Goal: Transaction & Acquisition: Purchase product/service

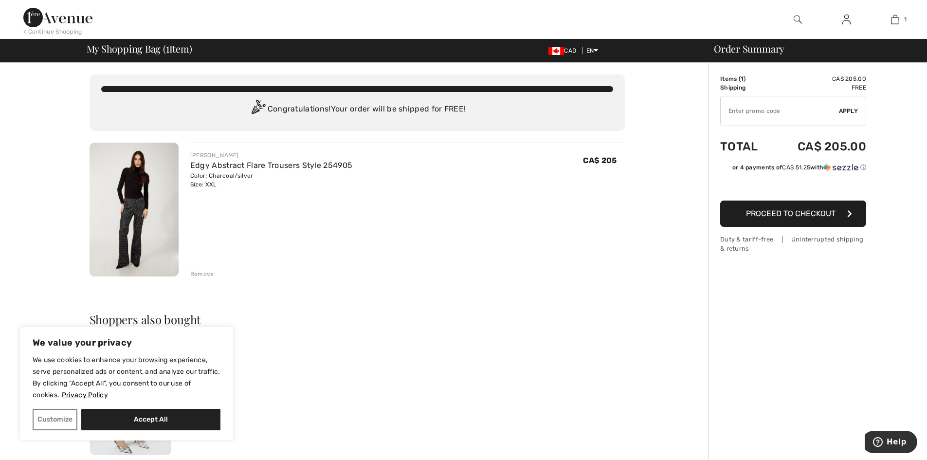
click at [813, 219] on button "Proceed to Checkout" at bounding box center [793, 213] width 146 height 26
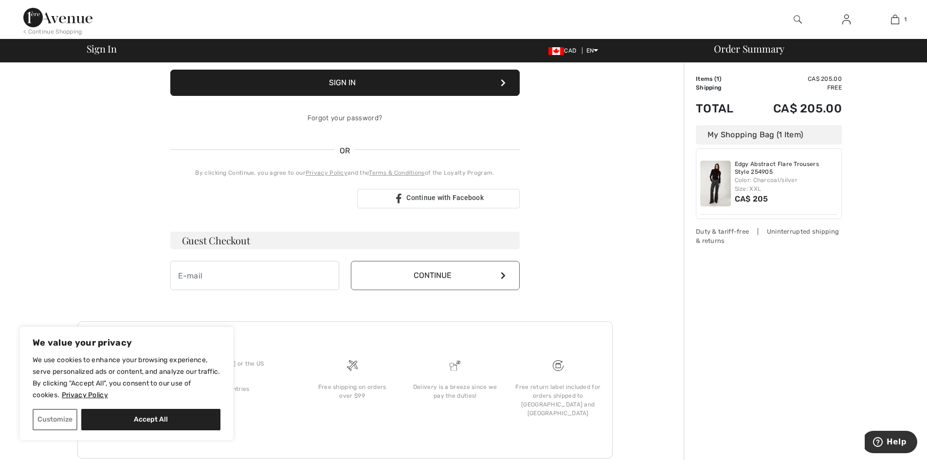
scroll to position [151, 0]
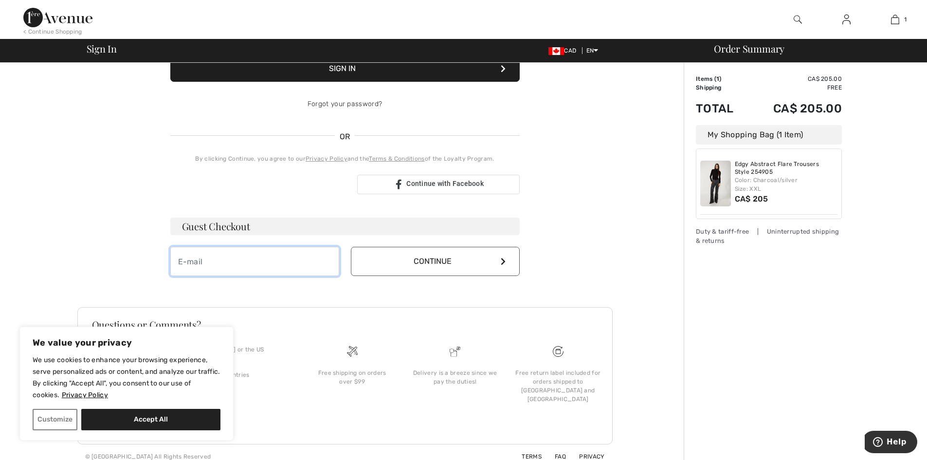
click at [179, 263] on input "email" at bounding box center [254, 261] width 169 height 29
type input "jbt1984@bell.net"
click at [503, 260] on icon at bounding box center [502, 261] width 5 height 8
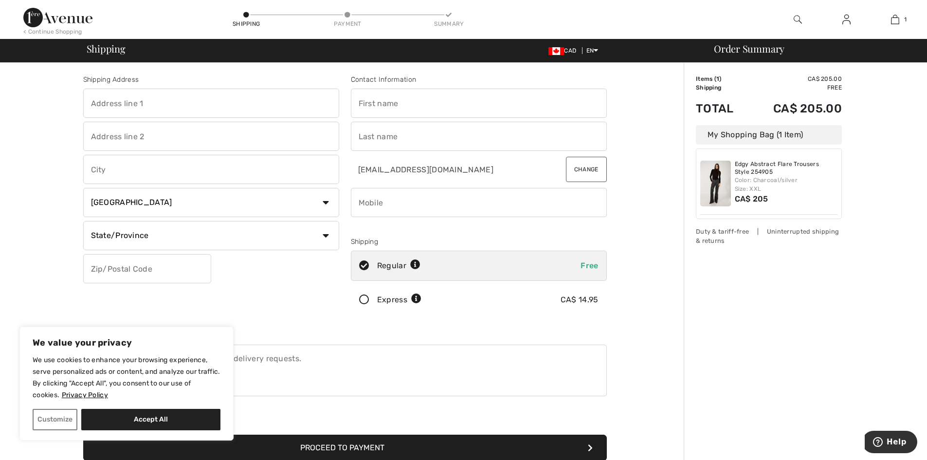
click at [90, 105] on input "text" at bounding box center [211, 103] width 256 height 29
type input "256 Hyland Side Door Mailbox"
click at [101, 167] on input "text" at bounding box center [211, 169] width 256 height 29
type input "[GEOGRAPHIC_DATA]"
click at [359, 107] on input "text" at bounding box center [479, 103] width 256 height 29
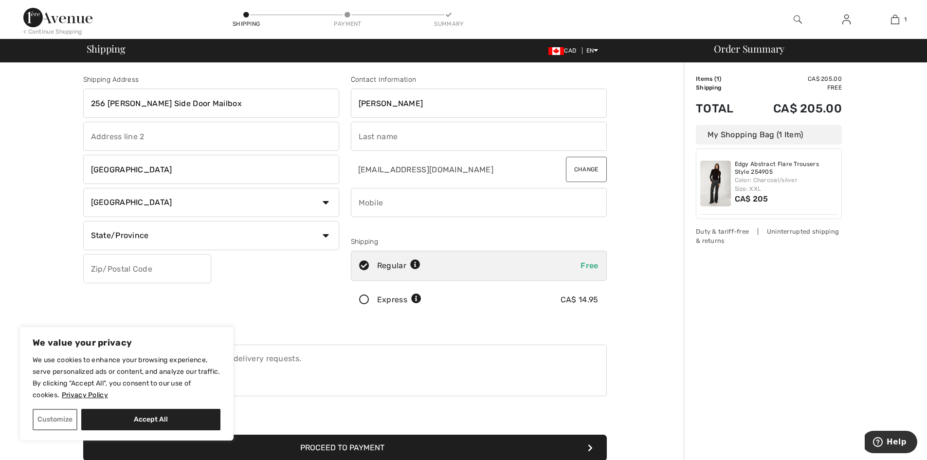
type input "[PERSON_NAME]"
click at [357, 135] on input "text" at bounding box center [479, 136] width 256 height 29
type input "[GEOGRAPHIC_DATA]"
click at [90, 270] on input "text" at bounding box center [147, 268] width 128 height 29
type input "P3E1R9"
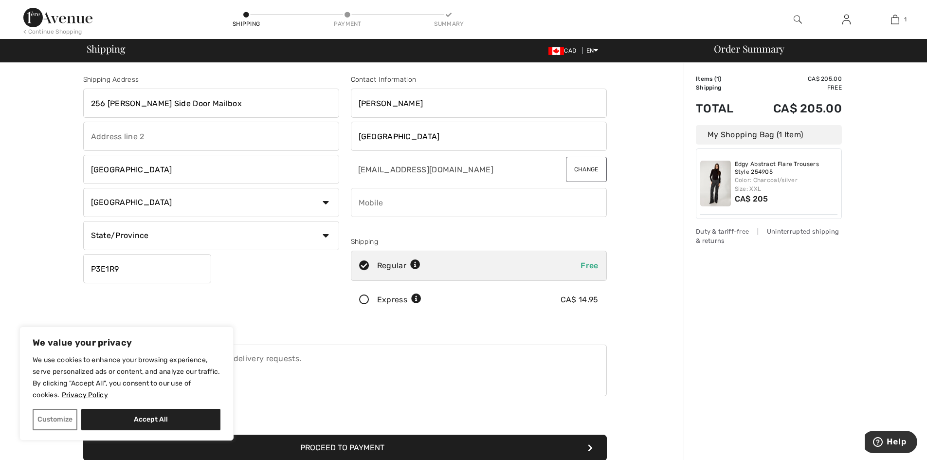
click at [359, 205] on input "phone" at bounding box center [479, 202] width 256 height 29
type input "6"
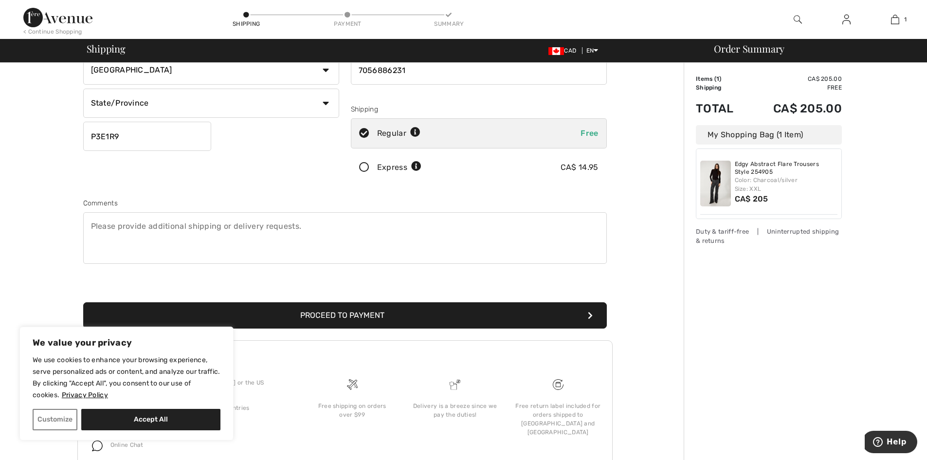
scroll to position [165, 0]
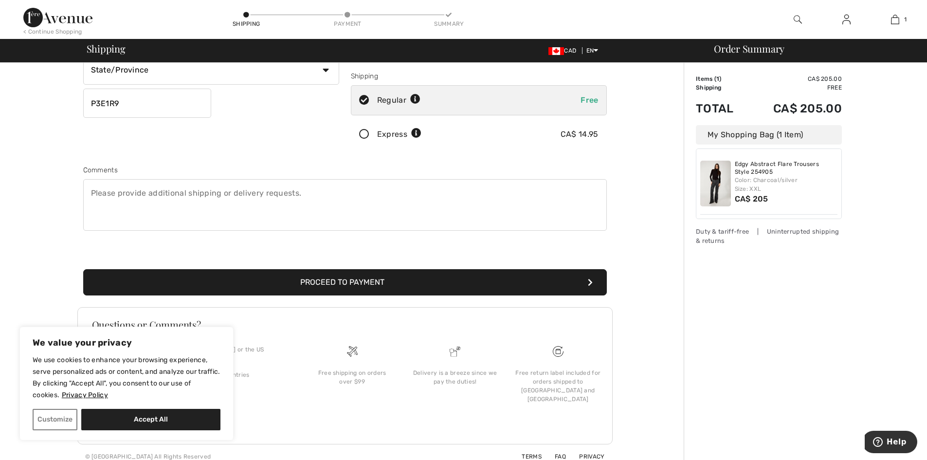
type input "7056886231"
click at [321, 282] on button "Proceed to Payment" at bounding box center [344, 282] width 523 height 26
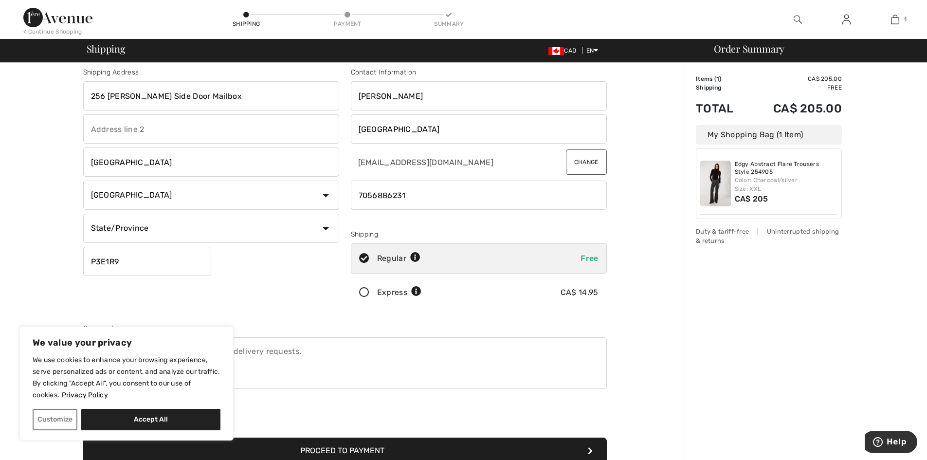
scroll to position [0, 0]
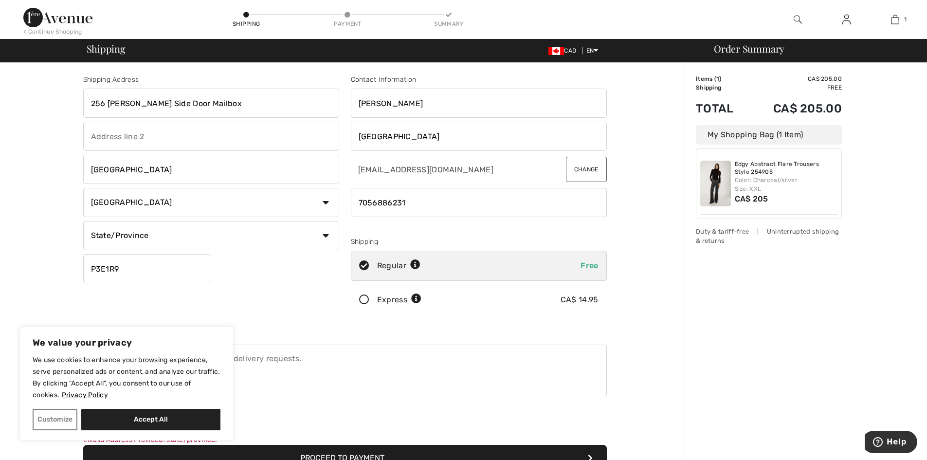
click at [325, 235] on select "State/Province Alberta British Columbia Manitoba New Brunswick Newfoundland and…" at bounding box center [211, 235] width 256 height 29
select select "ON"
click at [83, 221] on select "State/Province Alberta British Columbia Manitoba New Brunswick Newfoundland and…" at bounding box center [211, 235] width 256 height 29
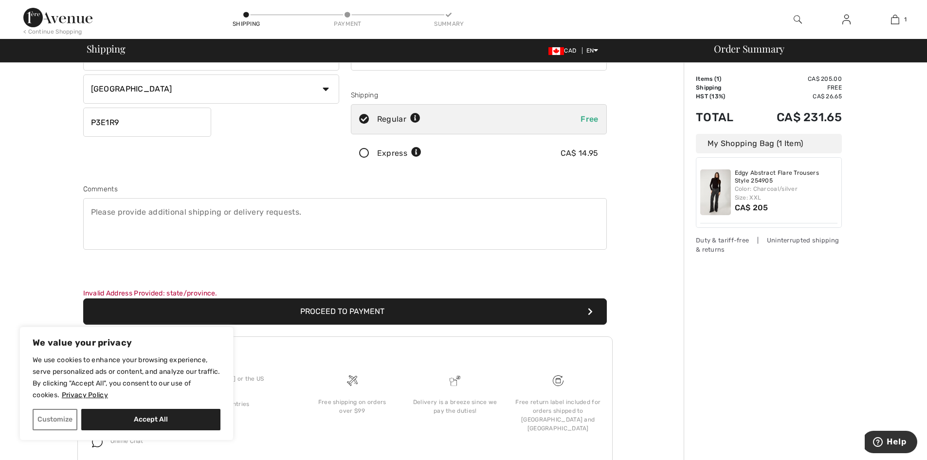
scroll to position [154, 0]
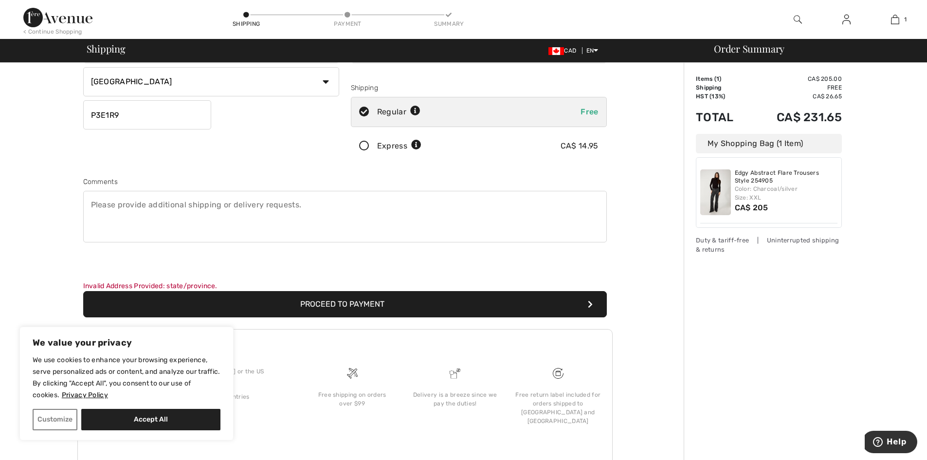
click at [300, 304] on button "Proceed to Payment" at bounding box center [344, 304] width 523 height 26
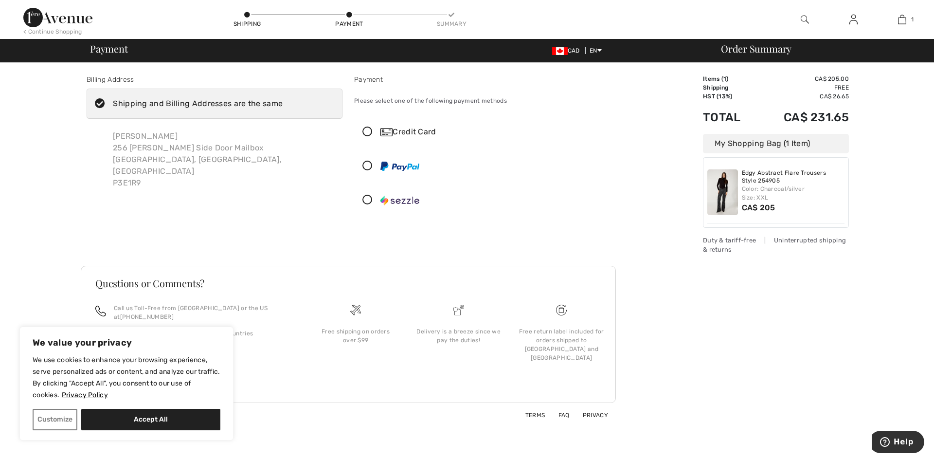
click at [435, 131] on div "Credit Card" at bounding box center [491, 132] width 223 height 12
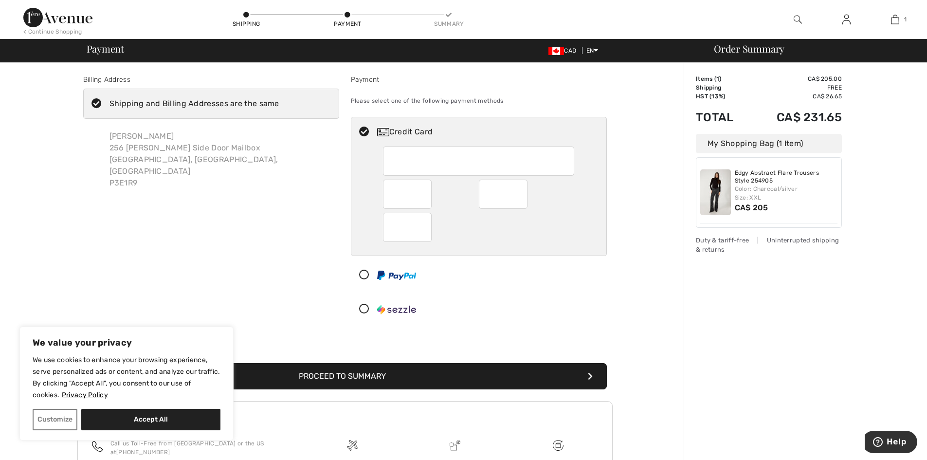
click at [638, 291] on div "Billing Address Shipping and Billing Addresses are the same Judith Birmingham 2…" at bounding box center [345, 313] width 678 height 500
click at [366, 380] on button "Proceed to Summary" at bounding box center [344, 376] width 523 height 26
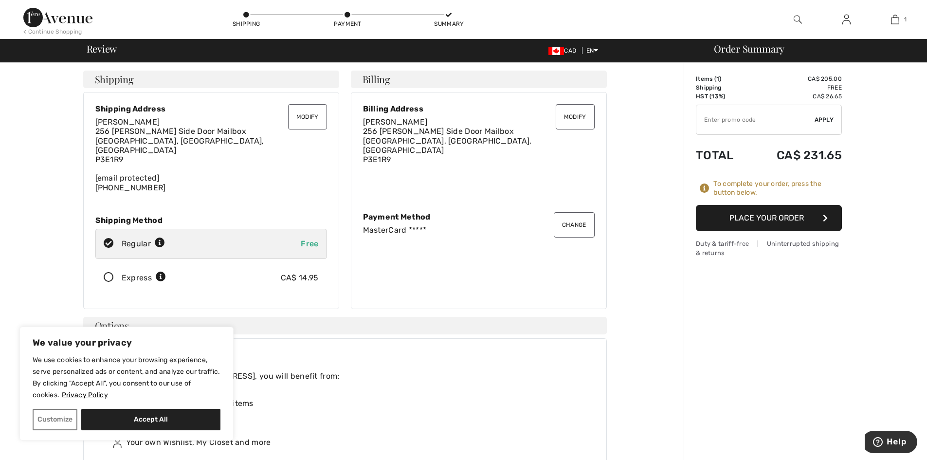
click at [768, 219] on button "Place Your Order" at bounding box center [769, 218] width 146 height 26
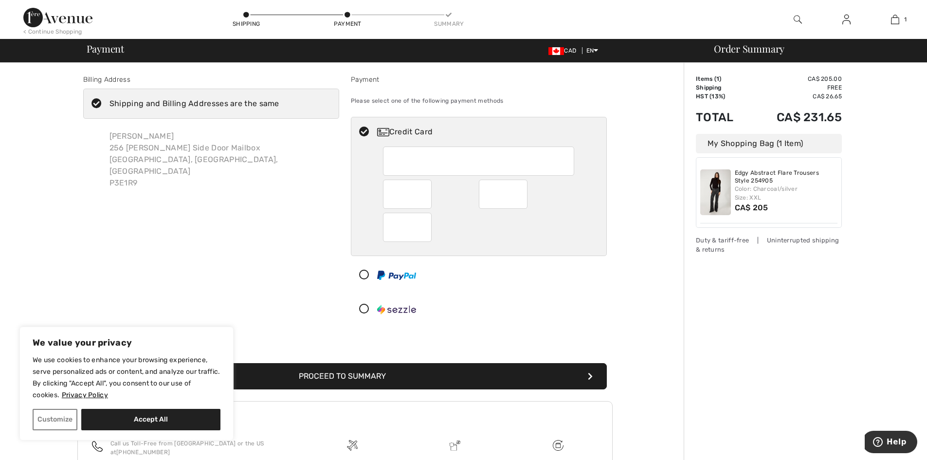
click at [360, 376] on button "Proceed to Summary" at bounding box center [344, 376] width 523 height 26
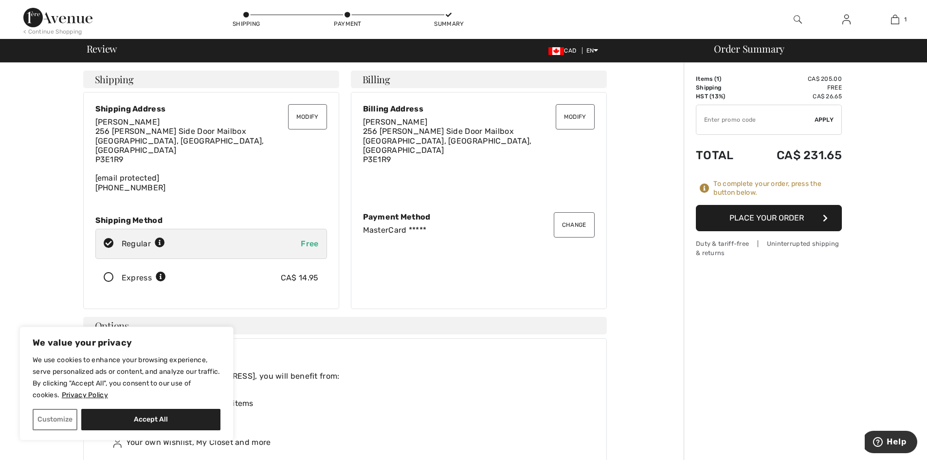
click at [786, 213] on button "Place Your Order" at bounding box center [769, 218] width 146 height 26
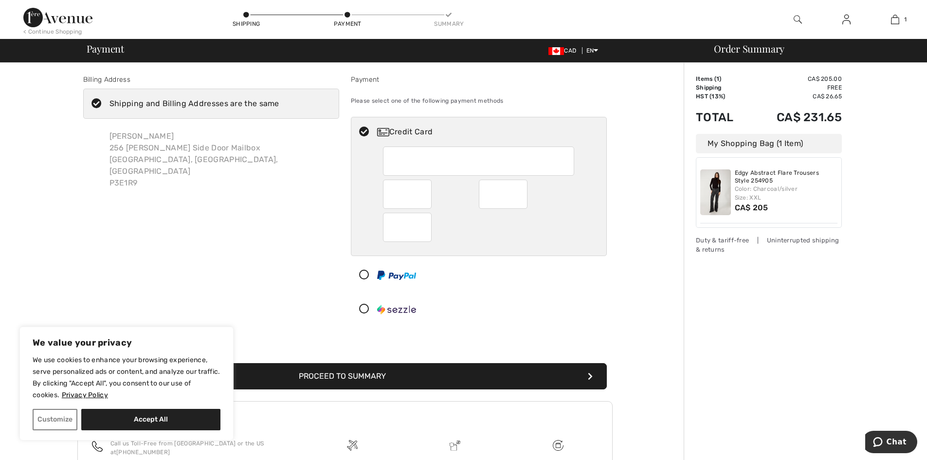
click at [591, 265] on div at bounding box center [474, 274] width 247 height 29
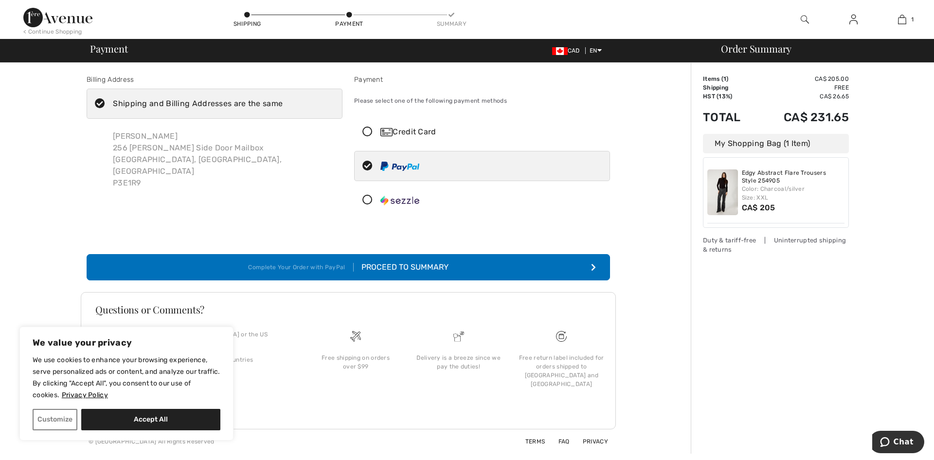
click at [412, 130] on div "Credit Card" at bounding box center [491, 132] width 223 height 12
radio input "true"
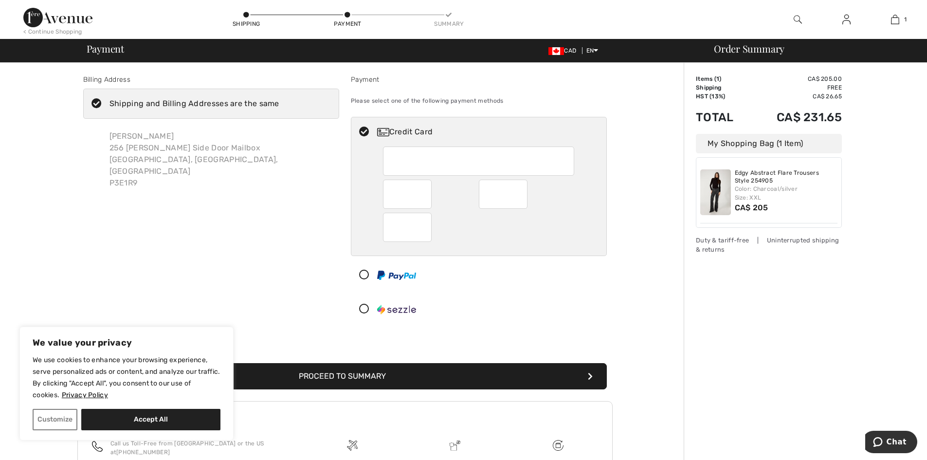
click at [369, 375] on button "Proceed to Summary" at bounding box center [344, 376] width 523 height 26
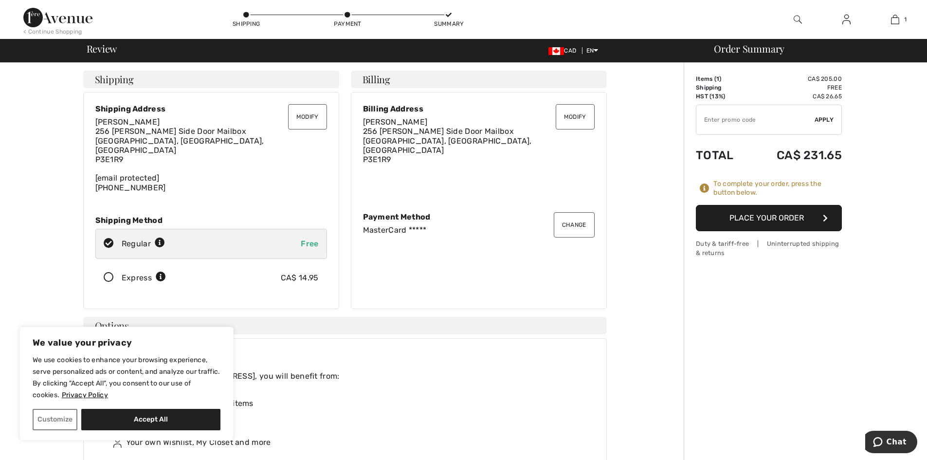
click at [773, 218] on button "Place Your Order" at bounding box center [769, 218] width 146 height 26
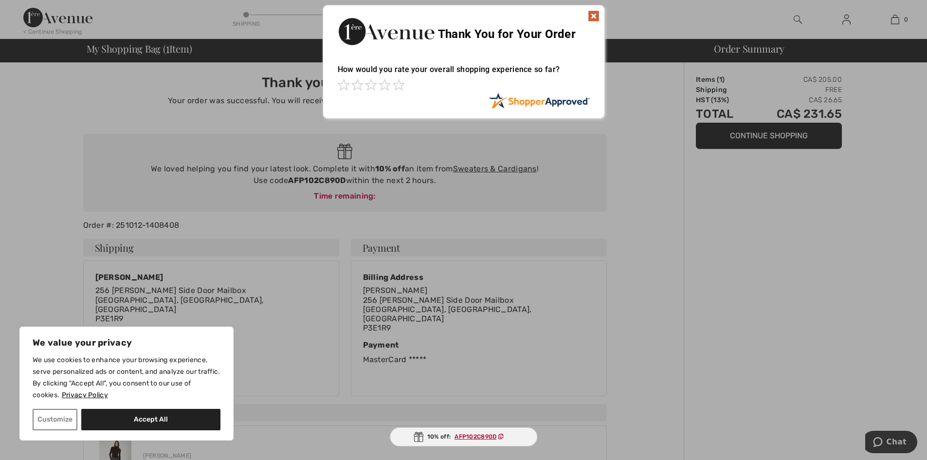
click at [593, 14] on img at bounding box center [594, 16] width 12 height 12
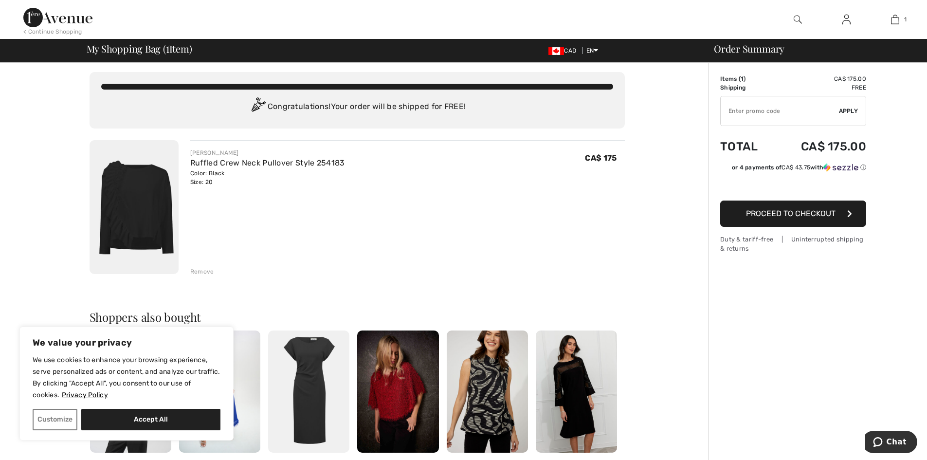
scroll to position [1, 0]
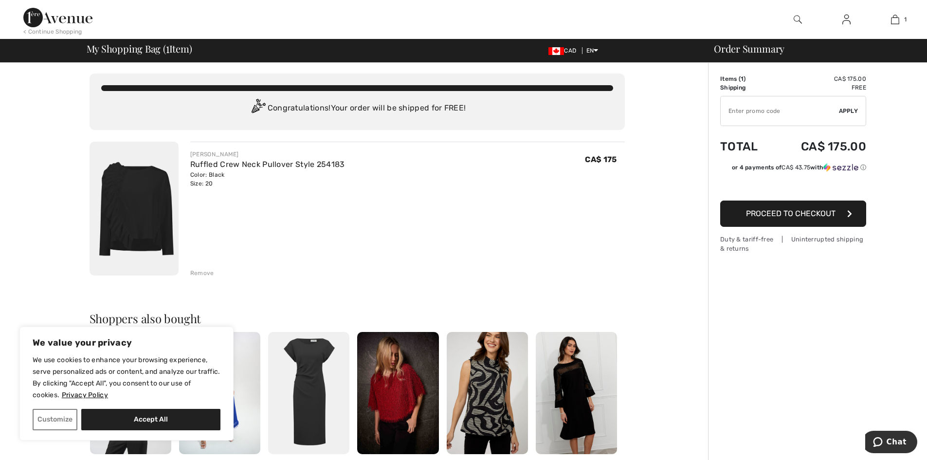
click at [766, 217] on span "Proceed to Checkout" at bounding box center [790, 213] width 89 height 9
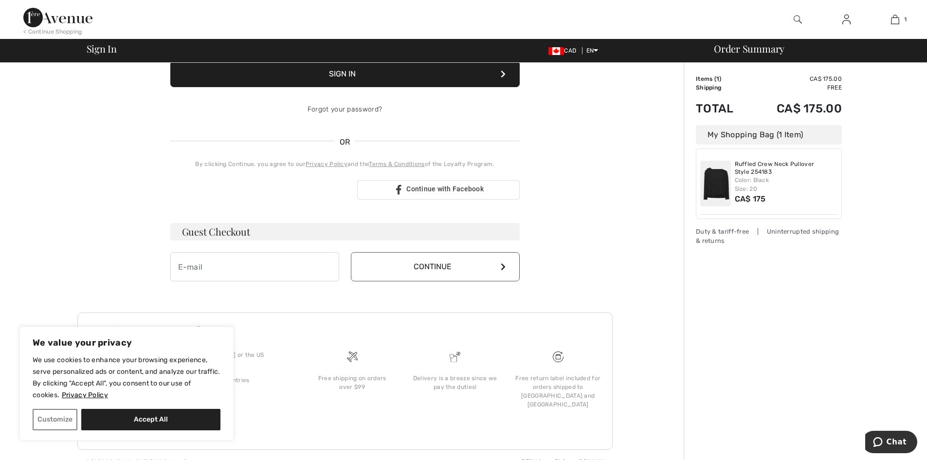
scroll to position [151, 0]
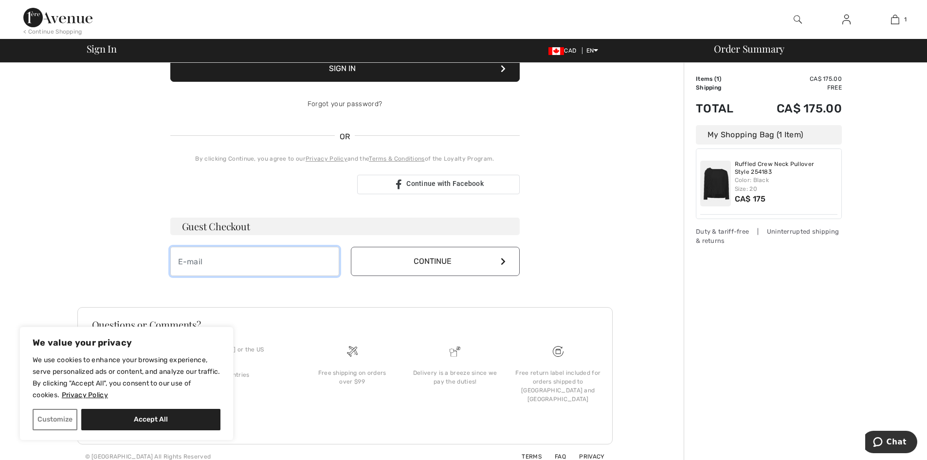
click at [178, 260] on input "email" at bounding box center [254, 261] width 169 height 29
type input "jbt1984@bell.net"
click at [506, 263] on button "Continue" at bounding box center [435, 261] width 169 height 29
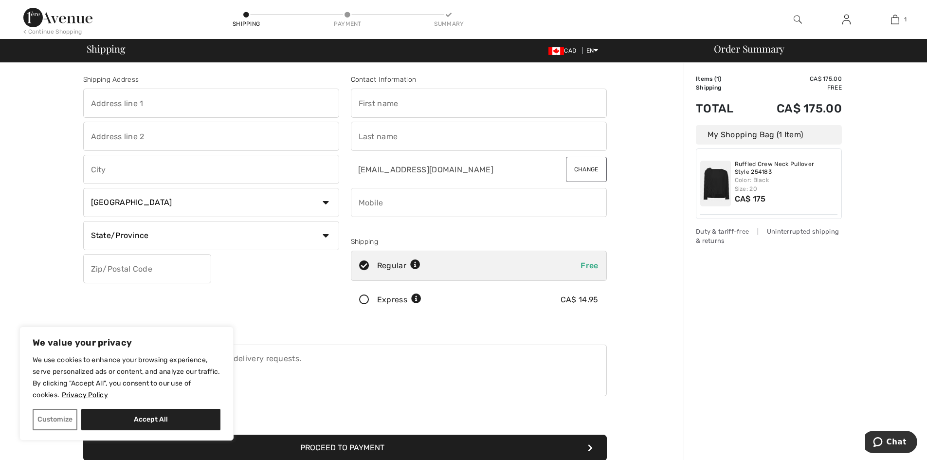
click at [101, 105] on input "text" at bounding box center [211, 103] width 256 height 29
type input "[STREET_ADDRESS][PERSON_NAME] Door Mailbox"
click at [358, 102] on input "text" at bounding box center [479, 103] width 256 height 29
type input "[PERSON_NAME]"
click at [361, 138] on input "text" at bounding box center [479, 136] width 256 height 29
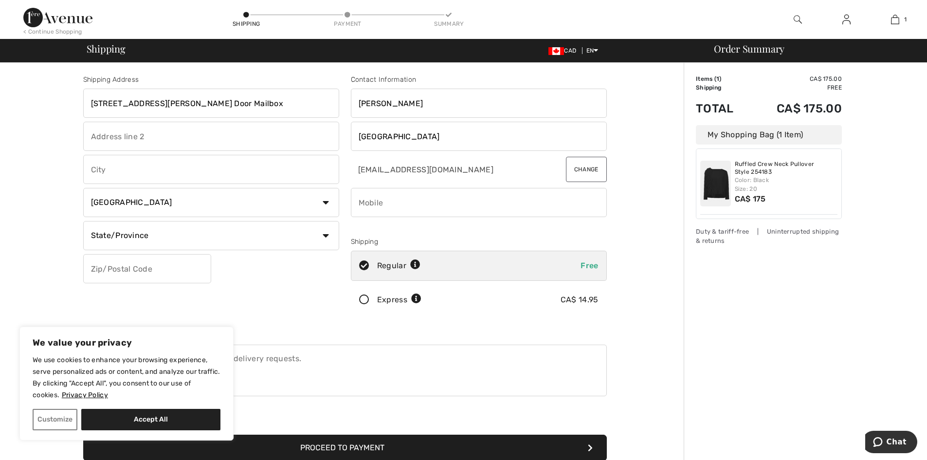
type input "[GEOGRAPHIC_DATA]"
click at [98, 167] on input "text" at bounding box center [211, 169] width 256 height 29
type input "[GEOGRAPHIC_DATA]"
click at [324, 237] on select "State/Province Alberta British Columbia Manitoba New Brunswick Newfoundland and…" at bounding box center [211, 235] width 256 height 29
select select "ON"
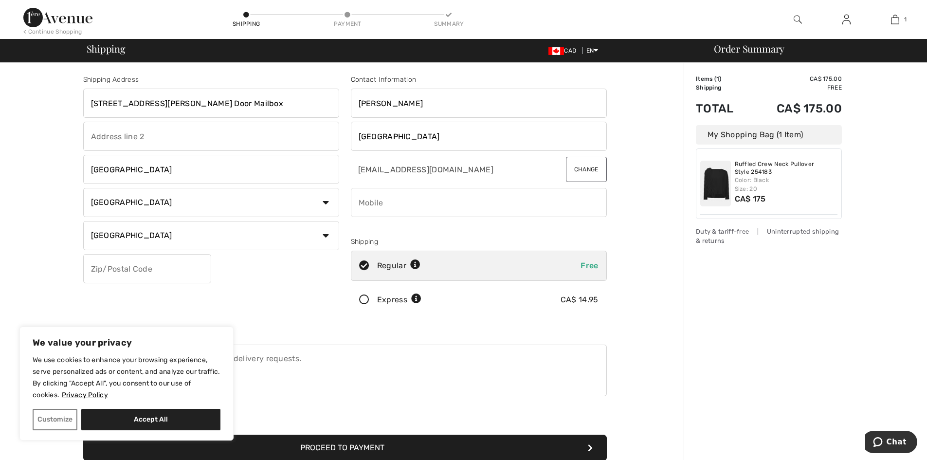
click at [83, 221] on select "State/Province Alberta British Columbia Manitoba New Brunswick Newfoundland and…" at bounding box center [211, 235] width 256 height 29
click at [105, 271] on input "text" at bounding box center [147, 268] width 128 height 29
type input "P3E1R9"
click at [360, 205] on input "phone" at bounding box center [479, 202] width 256 height 29
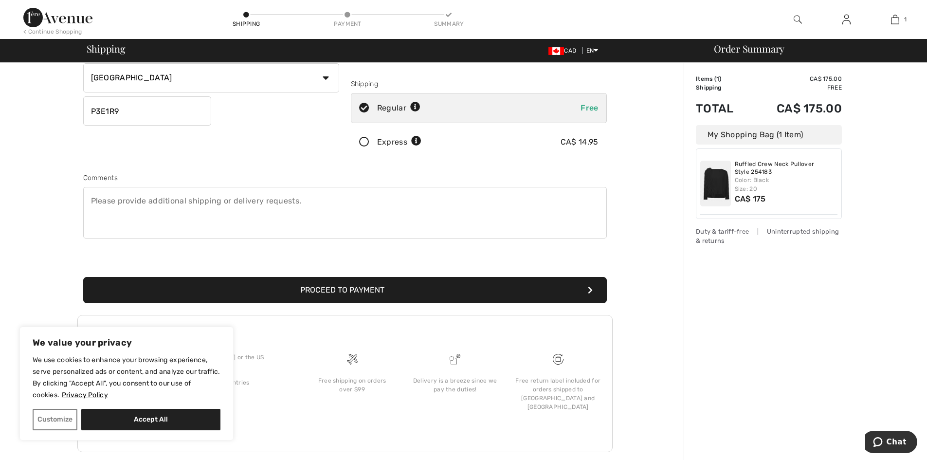
scroll to position [159, 0]
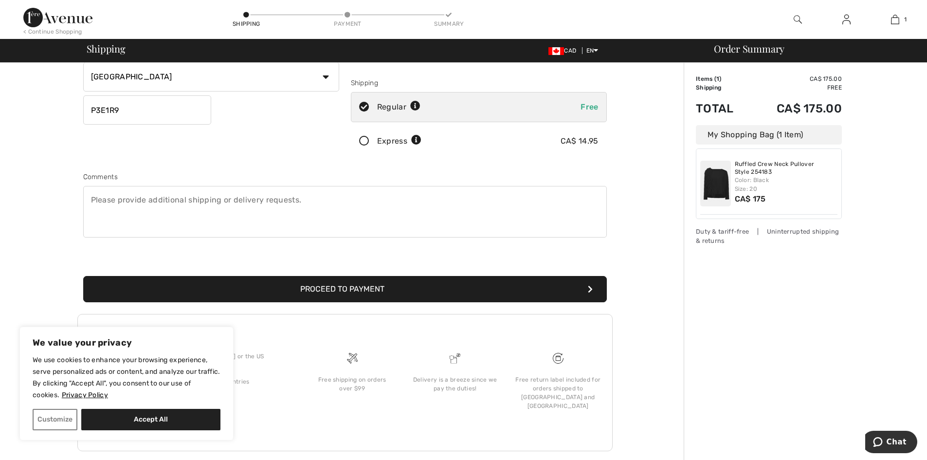
type input "7056886231"
click at [359, 293] on button "Proceed to Payment" at bounding box center [344, 289] width 523 height 26
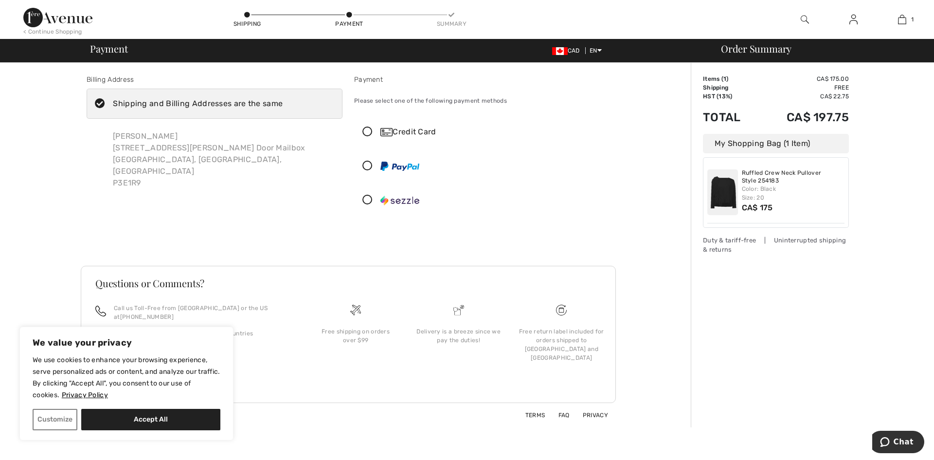
click at [414, 130] on div "Credit Card" at bounding box center [491, 132] width 223 height 12
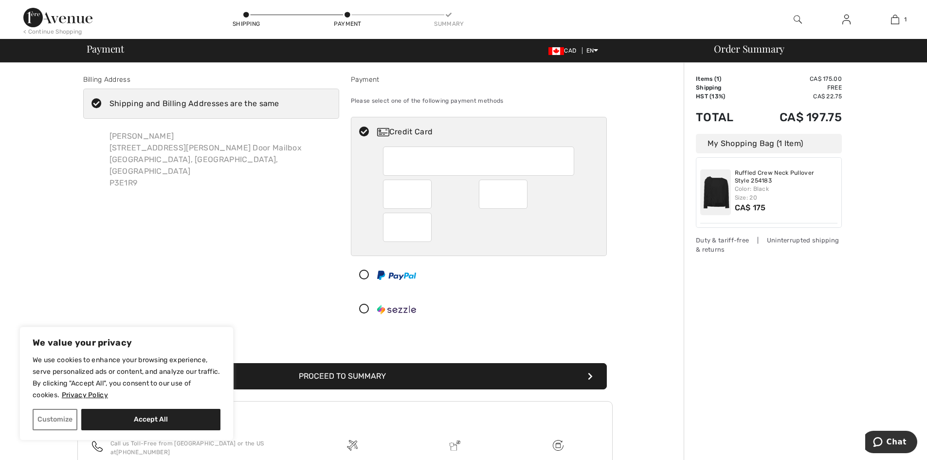
click at [370, 375] on button "Proceed to Summary" at bounding box center [344, 376] width 523 height 26
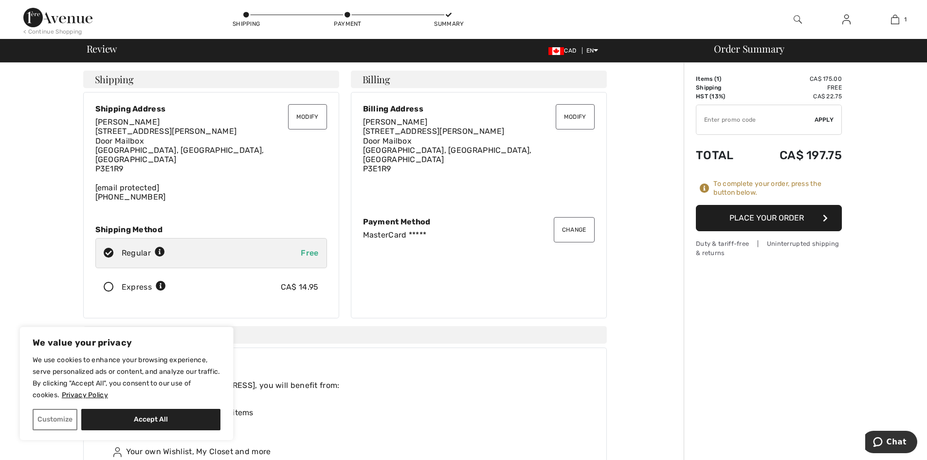
click at [778, 219] on button "Place Your Order" at bounding box center [769, 218] width 146 height 26
